Goal: Task Accomplishment & Management: Manage account settings

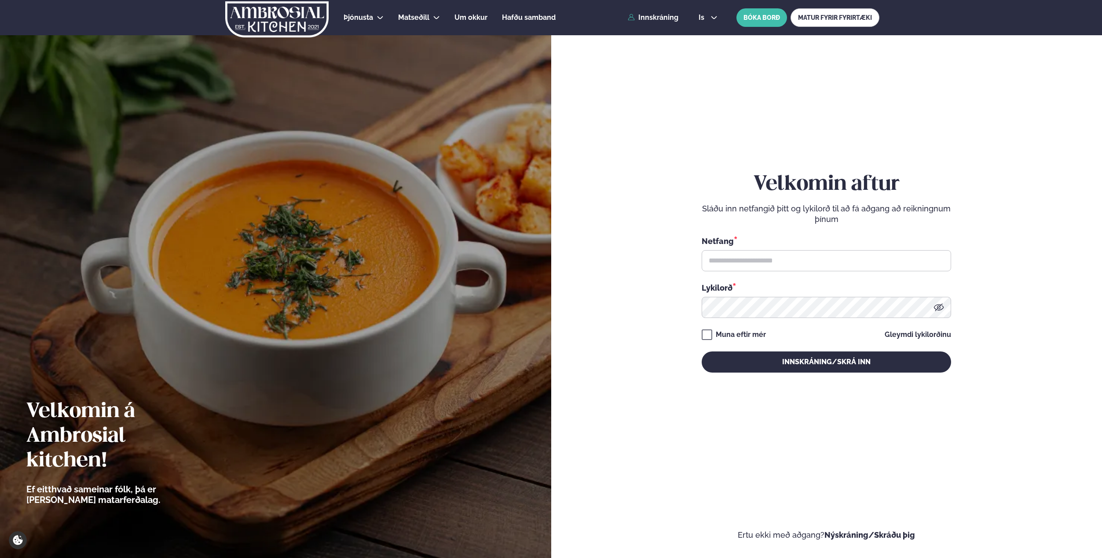
drag, startPoint x: 703, startPoint y: 257, endPoint x: 711, endPoint y: 257, distance: 8.0
click at [704, 257] on form "Velkomin aftur Sláðu inn netfangið þitt og lykilorð til að fá aðgang að reiknin…" at bounding box center [827, 281] width 499 height 518
click at [735, 262] on input "text" at bounding box center [826, 260] width 249 height 21
click at [917, 256] on input "text" at bounding box center [826, 260] width 249 height 21
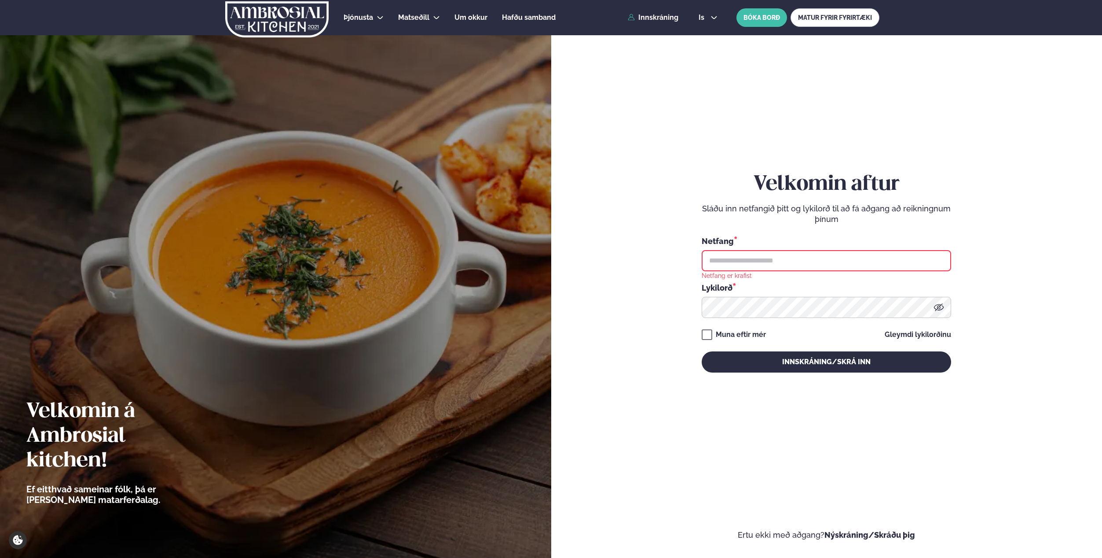
type input "**********"
click at [801, 357] on button "Innskráning/Skrá inn" at bounding box center [826, 361] width 249 height 21
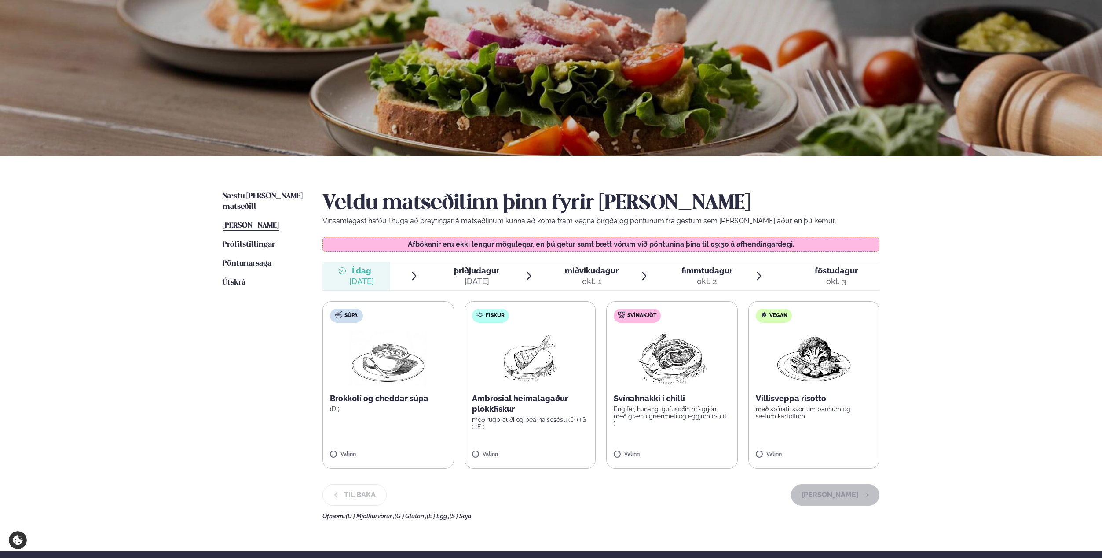
scroll to position [82, 0]
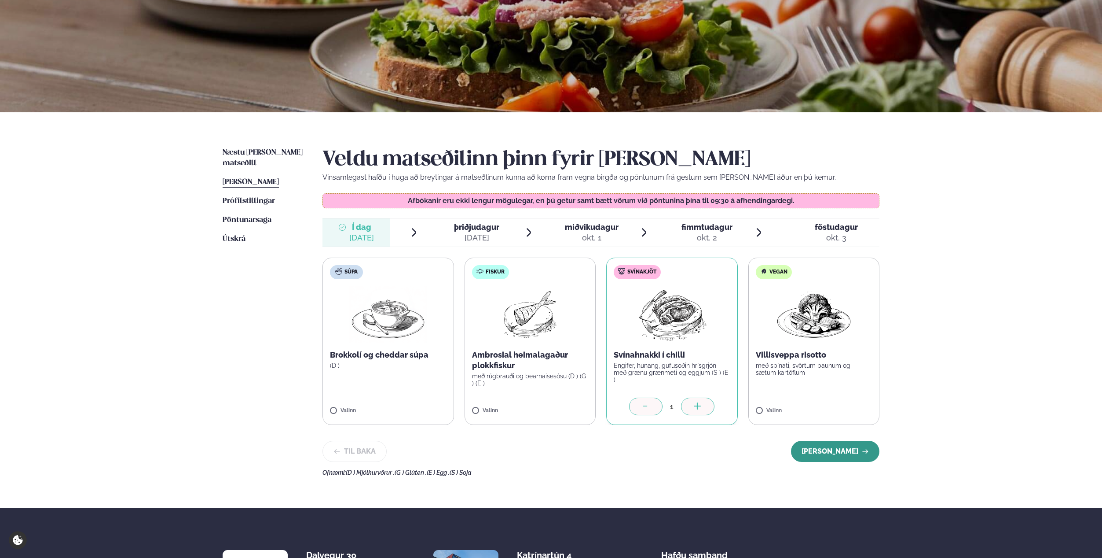
click at [829, 448] on button "[PERSON_NAME]" at bounding box center [835, 450] width 88 height 21
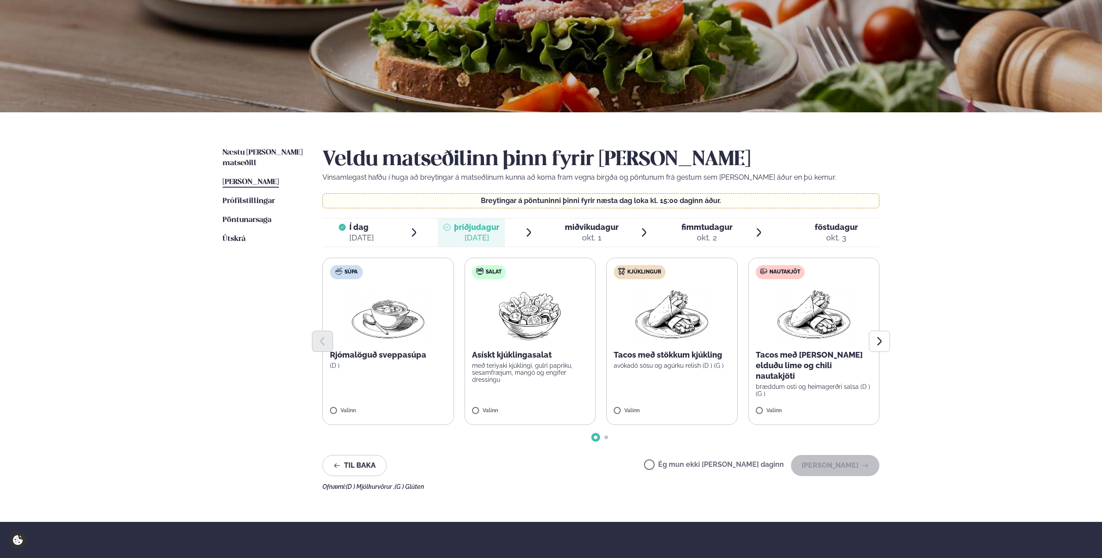
click at [681, 465] on label "Ég mun ekki [PERSON_NAME] daginn" at bounding box center [714, 465] width 140 height 9
click at [846, 467] on button "[PERSON_NAME]" at bounding box center [835, 465] width 88 height 21
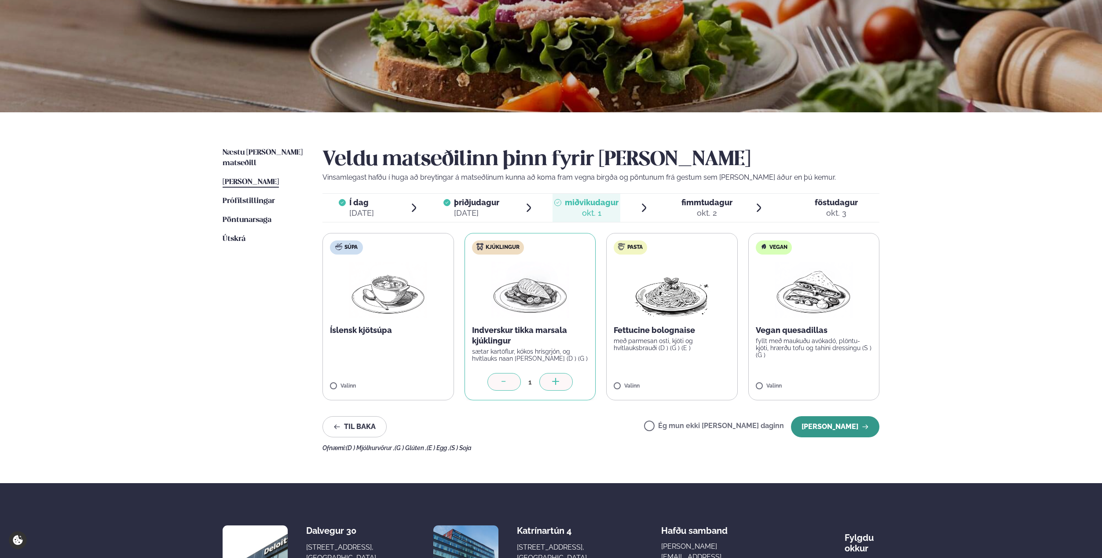
click at [853, 431] on button "[PERSON_NAME]" at bounding box center [835, 426] width 88 height 21
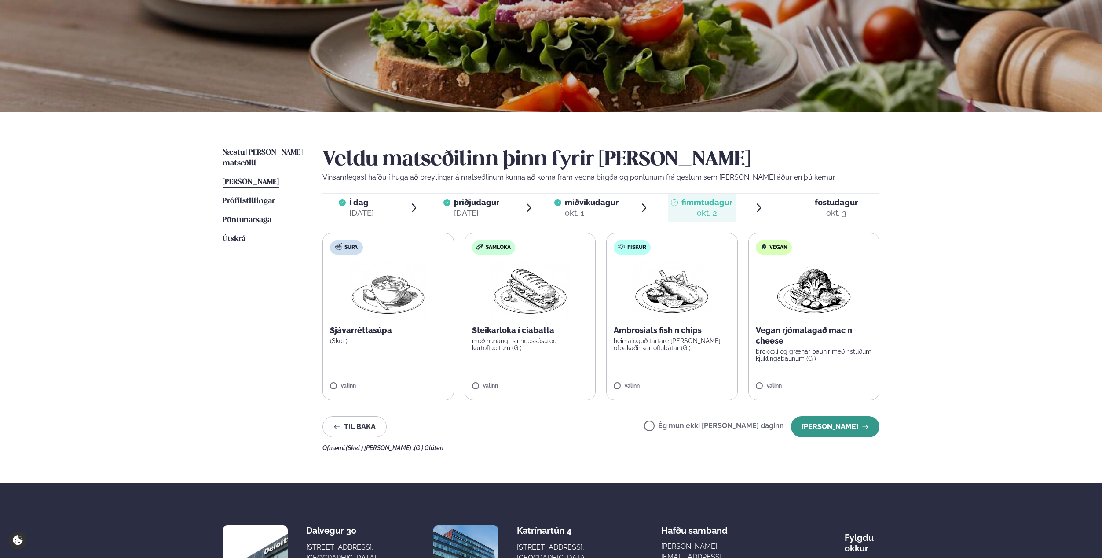
click at [844, 424] on button "[PERSON_NAME]" at bounding box center [835, 426] width 88 height 21
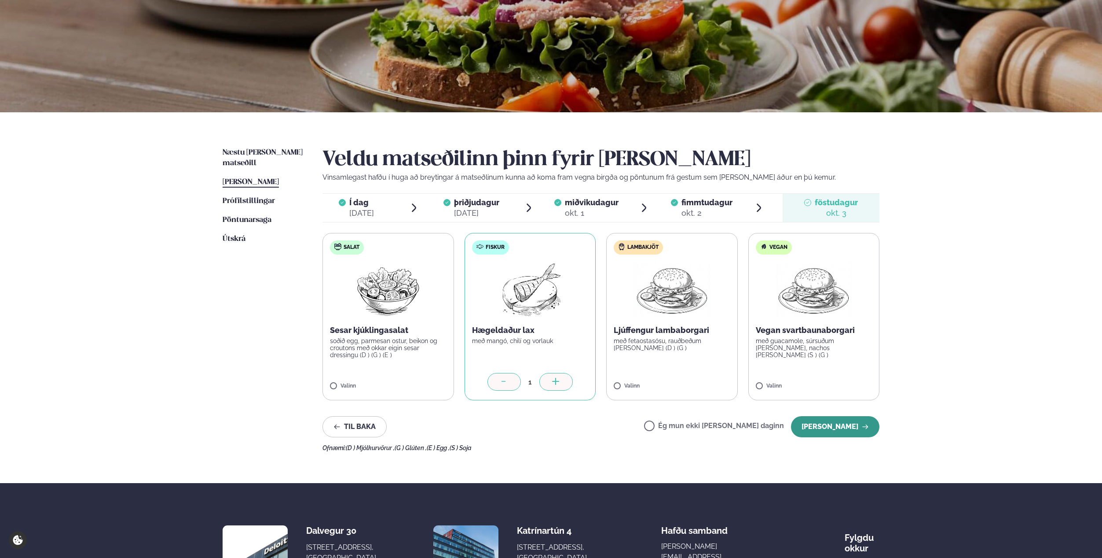
click at [838, 429] on button "[PERSON_NAME]" at bounding box center [835, 426] width 88 height 21
